Goal: Task Accomplishment & Management: Complete application form

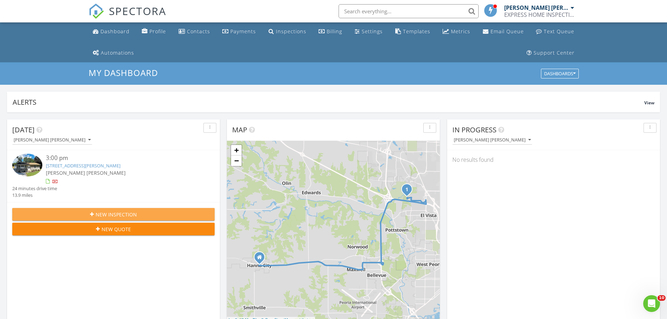
click at [107, 214] on span "New Inspection" at bounding box center [116, 214] width 41 height 7
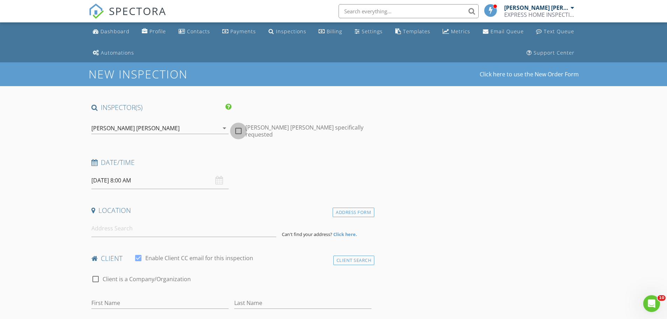
click at [238, 129] on div at bounding box center [238, 131] width 12 height 12
checkbox input "true"
click at [146, 179] on input "08/29/2025 8:00 AM" at bounding box center [159, 180] width 137 height 17
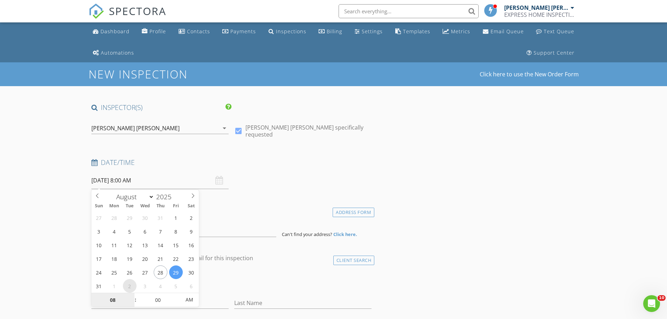
select select "8"
type input "09/02/2025 8:00 AM"
type input "09"
type input "09/02/2025 9:00 AM"
click at [132, 295] on span at bounding box center [131, 296] width 5 height 7
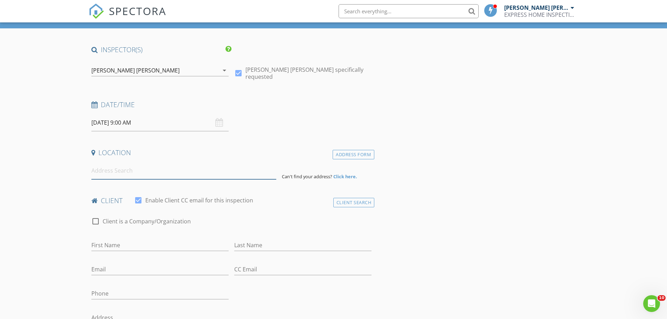
click at [248, 163] on input at bounding box center [183, 170] width 185 height 17
click at [100, 172] on input at bounding box center [183, 170] width 185 height 17
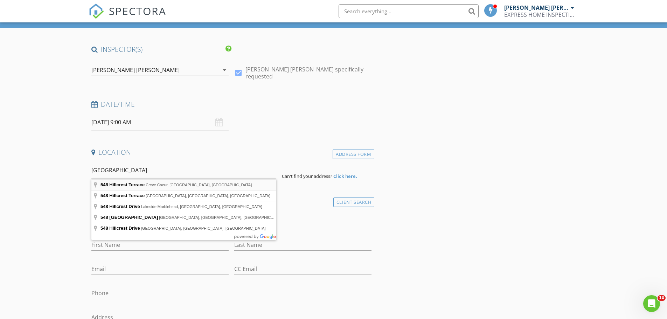
type input "548 Hillcrest Terrace, Creve Coeur, IL, USA"
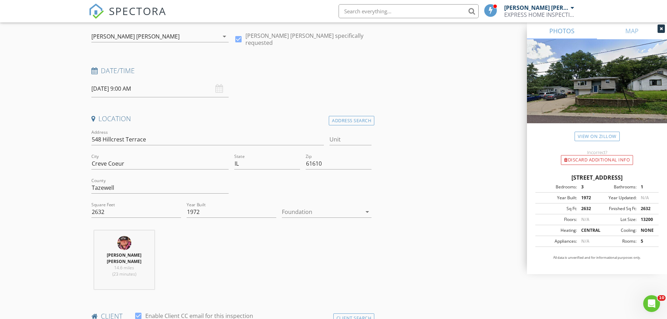
click at [292, 213] on div at bounding box center [322, 211] width 80 height 11
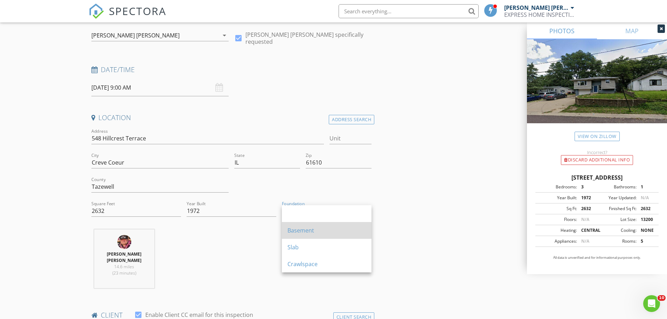
scroll to position [93, 0]
click at [296, 231] on div "Basement" at bounding box center [326, 230] width 78 height 8
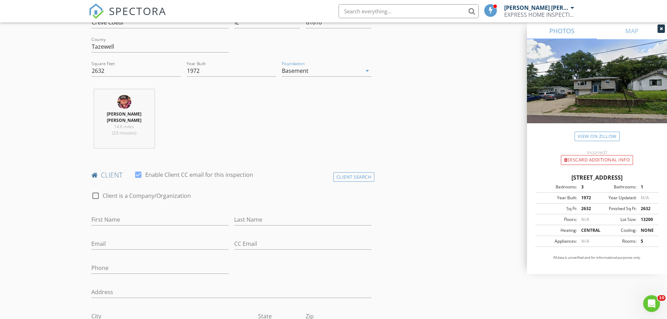
scroll to position [233, 0]
click at [118, 218] on input "First Name" at bounding box center [159, 219] width 137 height 12
type input "k"
type input "KILE"
type input "BOYLE"
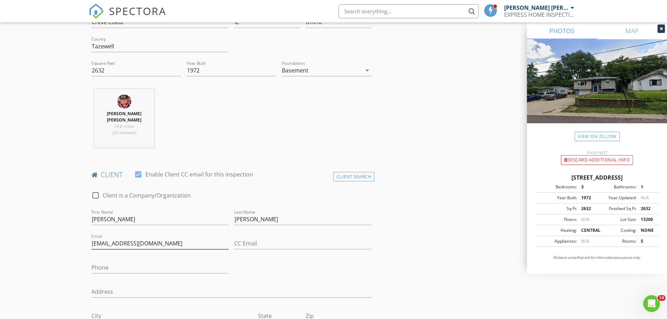
type input "bryantboyle64@gmail.com"
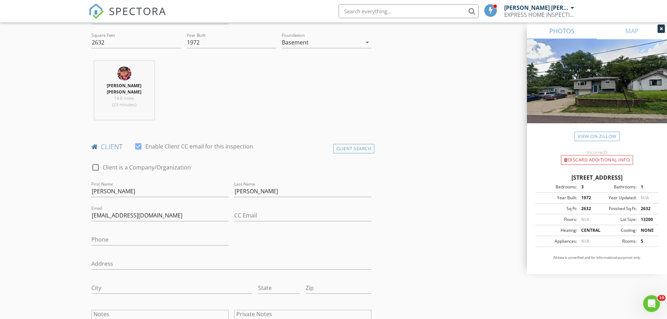
click at [111, 252] on div "check_box_outline_blank Client is a Company/Organization First Name KILE Last N…" at bounding box center [232, 255] width 286 height 199
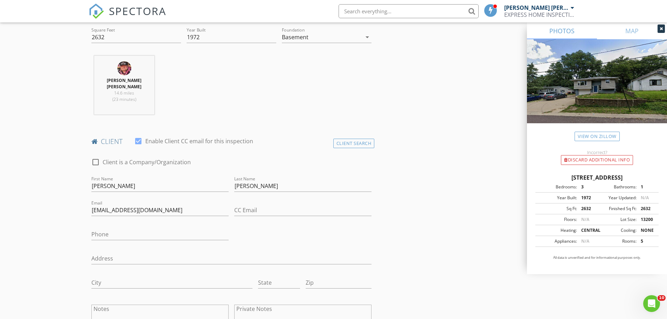
click at [111, 252] on div "Address" at bounding box center [231, 259] width 280 height 23
click at [103, 256] on input "Address" at bounding box center [231, 257] width 280 height 12
type input "548 HILLCREST TERRACE"
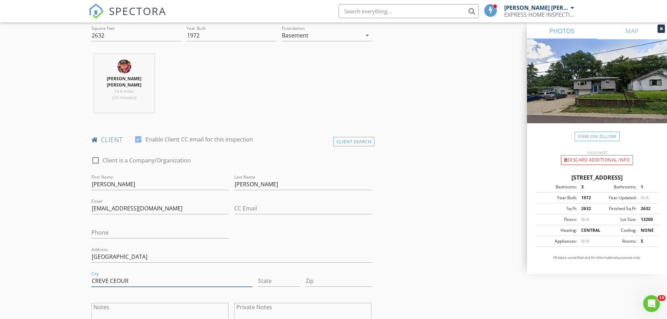
type input "CREVE CEOUR"
type input "IL"
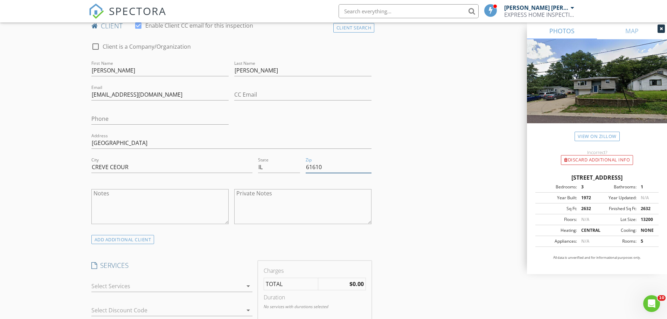
type input "61610"
click at [117, 285] on div at bounding box center [166, 285] width 151 height 11
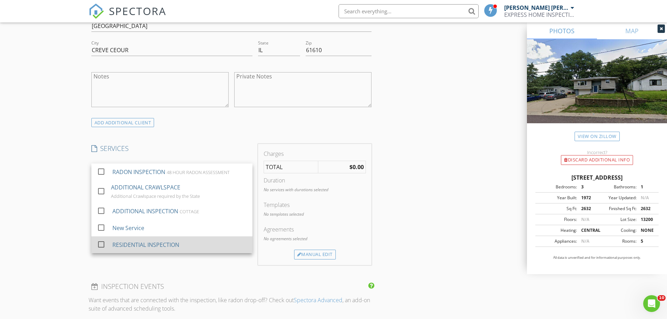
scroll to position [499, 0]
click at [123, 243] on div "RESIDENTIAL INSPECTION" at bounding box center [145, 244] width 67 height 8
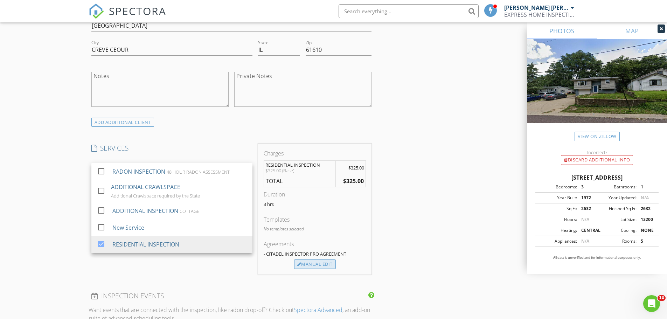
click at [304, 262] on div "Manual Edit" at bounding box center [315, 264] width 42 height 10
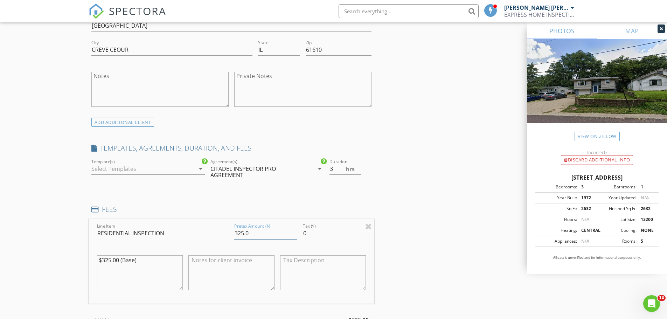
drag, startPoint x: 235, startPoint y: 233, endPoint x: 253, endPoint y: 235, distance: 18.3
click at [253, 235] on input "325.0" at bounding box center [265, 233] width 63 height 12
click at [264, 231] on input "350.00" at bounding box center [265, 233] width 63 height 12
type input "350.00"
click at [140, 169] on div at bounding box center [143, 168] width 104 height 11
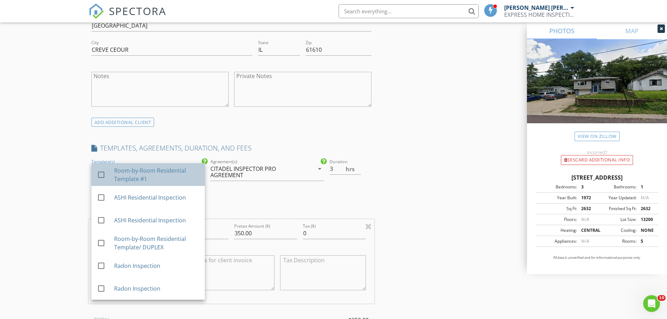
click at [133, 174] on div "Room-by-Room Residential Template #1" at bounding box center [156, 174] width 85 height 17
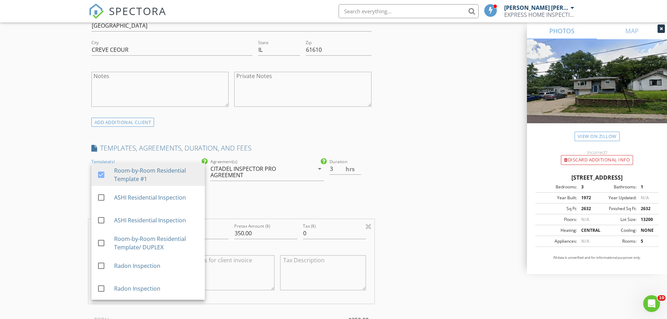
click at [414, 252] on div "INSPECTOR(S) check_box WILLIAM LAMAR HARRIS PRIMARY WILLIAM LAMAR HARRIS arrow_…" at bounding box center [334, 231] width 490 height 1254
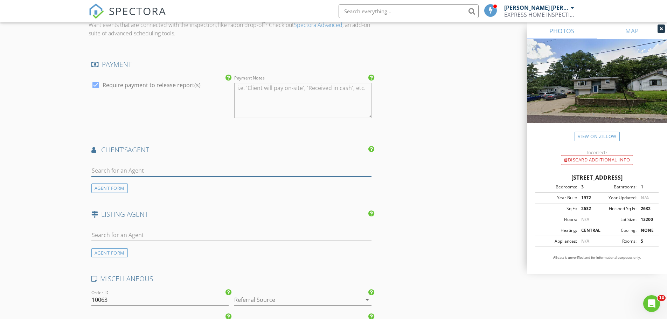
click at [106, 174] on input "text" at bounding box center [231, 171] width 280 height 12
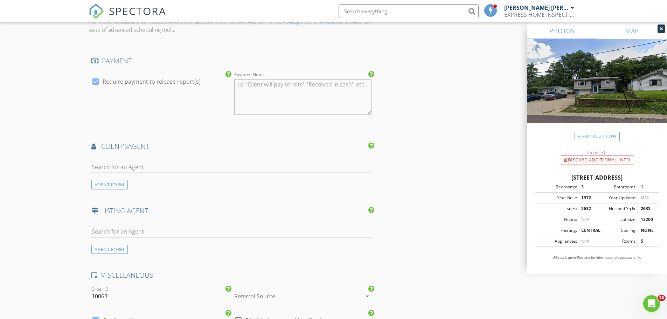
scroll to position [861, 0]
type input "C"
type input "CATHY"
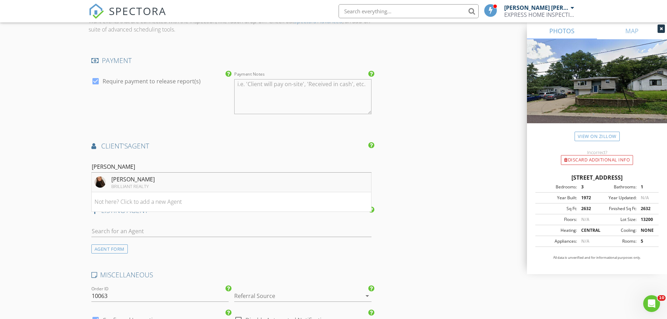
click at [119, 183] on div "BRILLIANT REALTY" at bounding box center [132, 186] width 43 height 6
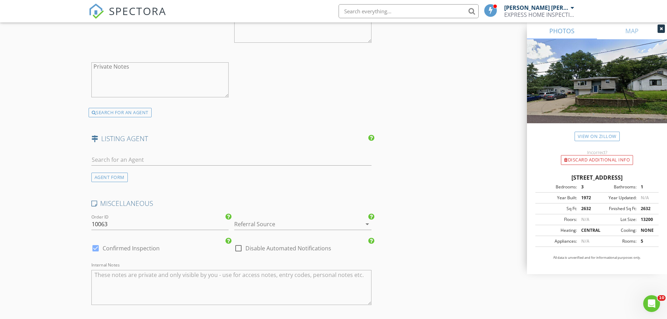
scroll to position [1140, 0]
click at [248, 223] on div at bounding box center [293, 223] width 118 height 11
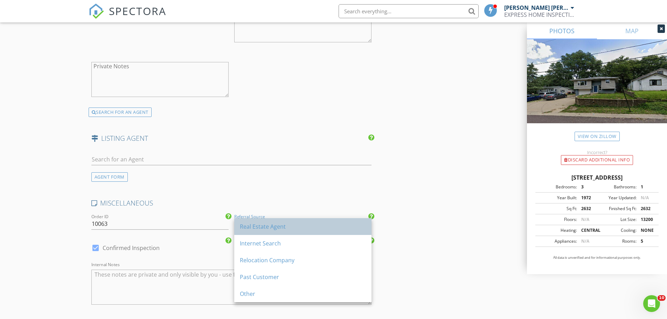
click at [248, 222] on div "Real Estate Agent" at bounding box center [303, 226] width 126 height 17
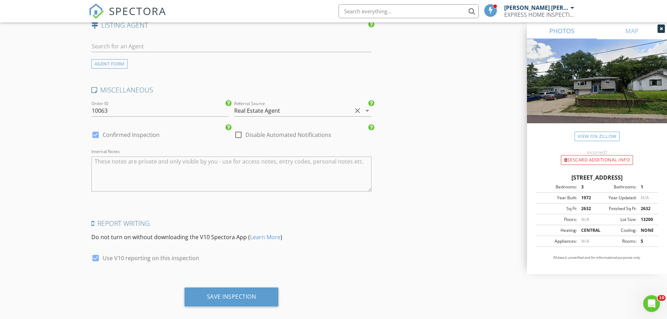
scroll to position [1263, 0]
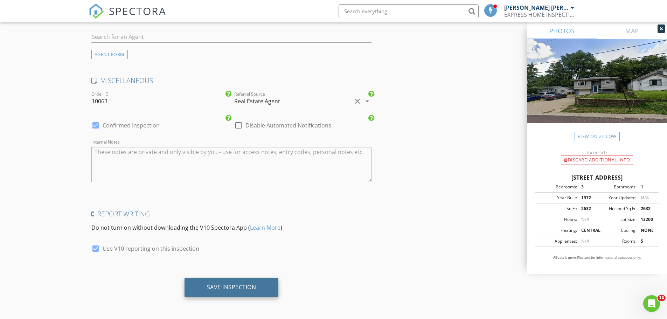
click at [224, 287] on div "Save Inspection" at bounding box center [231, 286] width 49 height 7
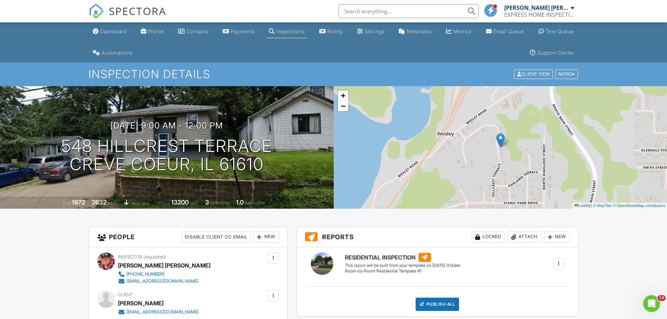
click at [560, 265] on div at bounding box center [558, 263] width 7 height 7
click at [547, 285] on div "Build Now" at bounding box center [544, 283] width 34 height 8
click at [353, 271] on link "Edit" at bounding box center [353, 270] width 16 height 7
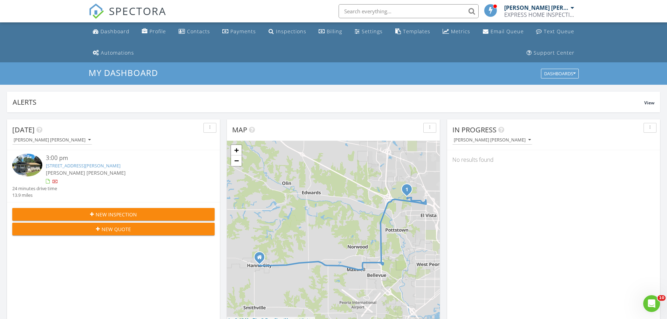
click at [34, 166] on img at bounding box center [27, 165] width 30 height 23
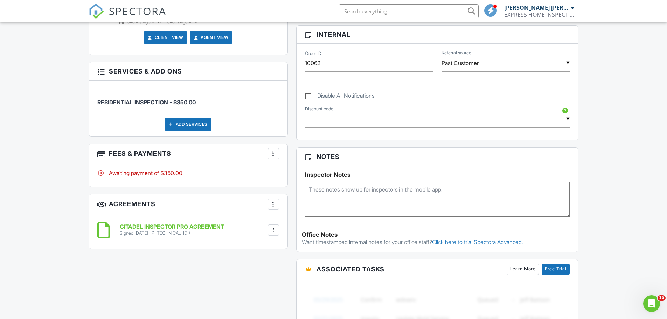
scroll to position [350, 0]
click at [193, 225] on h6 "CITADEL INSPECTOR PRO AGREEMENT" at bounding box center [172, 226] width 104 height 6
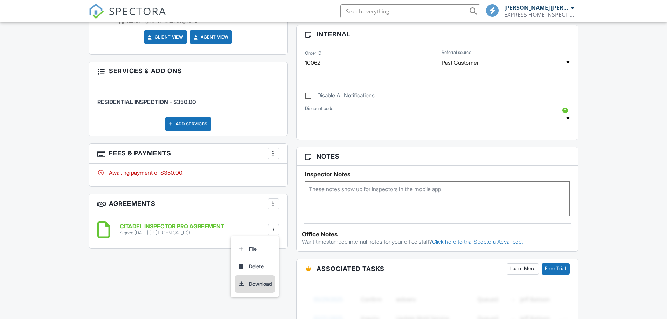
click at [253, 282] on li "Download" at bounding box center [255, 283] width 40 height 17
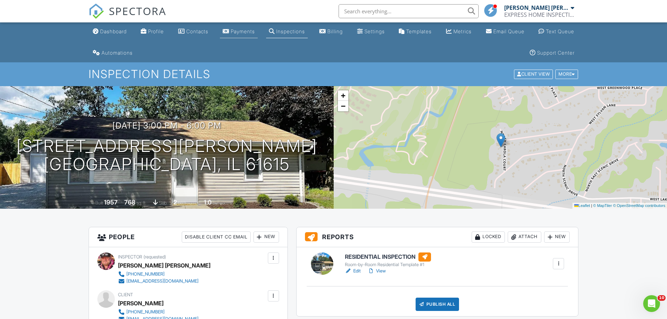
click at [238, 31] on div "Payments" at bounding box center [243, 31] width 24 height 6
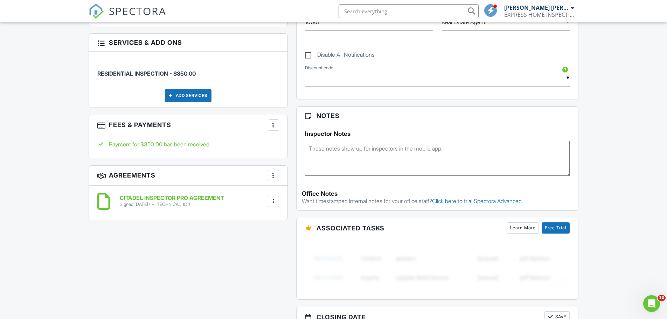
scroll to position [396, 0]
click at [273, 126] on div at bounding box center [273, 124] width 7 height 7
click at [290, 179] on li "View Invoice" at bounding box center [308, 180] width 73 height 17
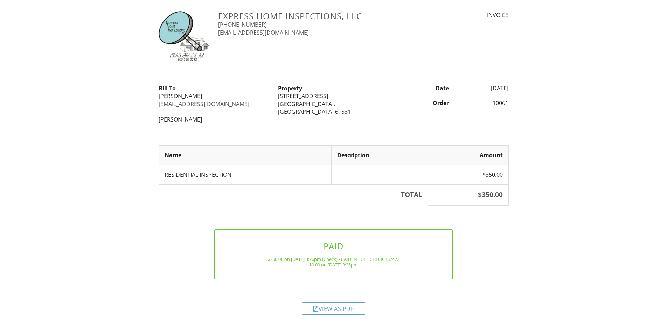
scroll to position [19, 0]
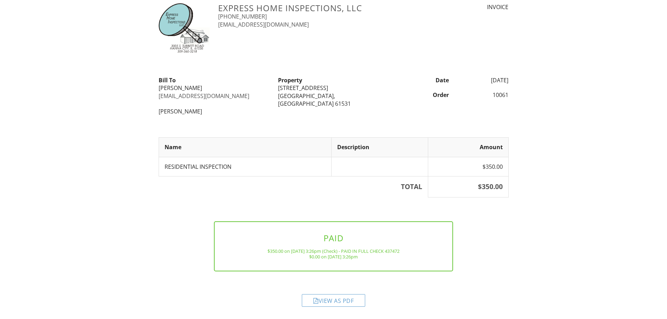
click at [330, 299] on div "View as PDF" at bounding box center [333, 300] width 63 height 13
